Goal: Use online tool/utility: Utilize a website feature to perform a specific function

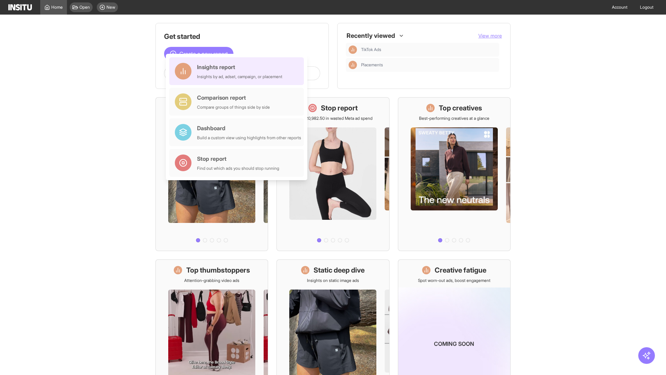
click at [238, 71] on div "Insights report Insights by ad, adset, campaign, or placement" at bounding box center [239, 71] width 85 height 17
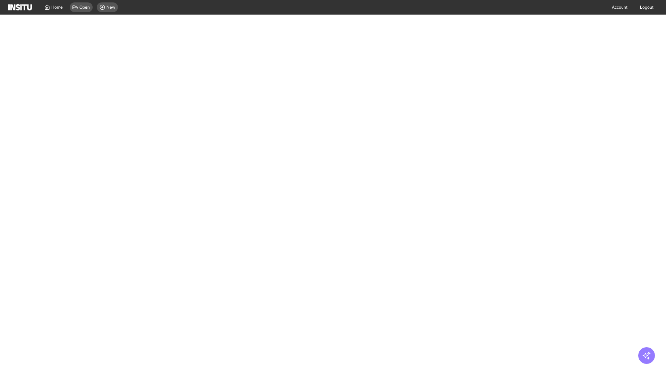
select select "**"
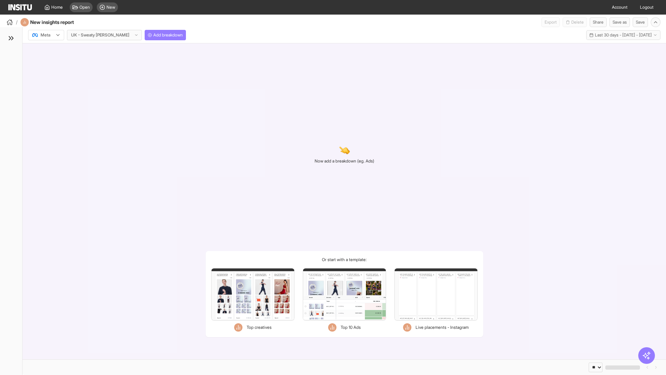
click at [46, 35] on div at bounding box center [41, 35] width 19 height 7
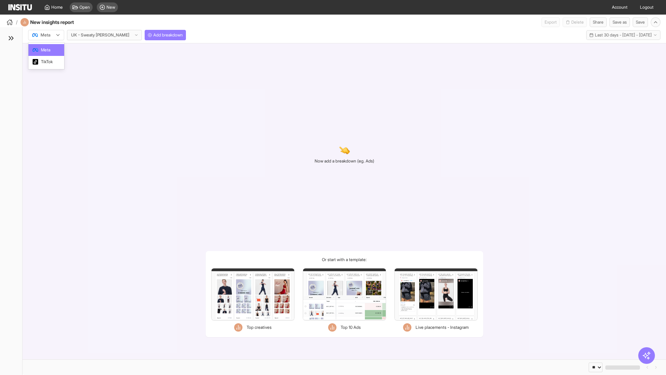
click at [46, 50] on span "Meta" at bounding box center [45, 50] width 9 height 6
click at [153, 35] on span "Add breakdown" at bounding box center [167, 35] width 29 height 6
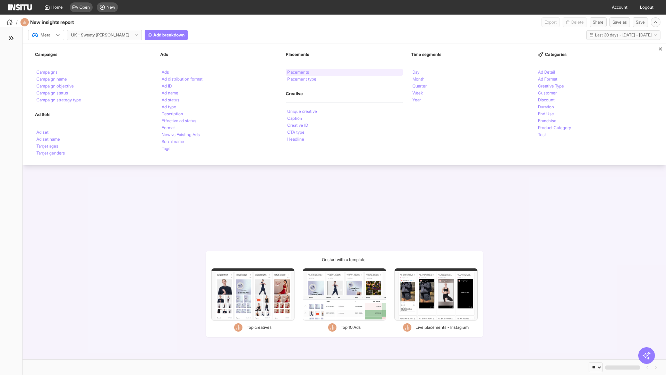
click at [299, 72] on li "Placements" at bounding box center [298, 72] width 22 height 4
